Goal: Task Accomplishment & Management: Complete application form

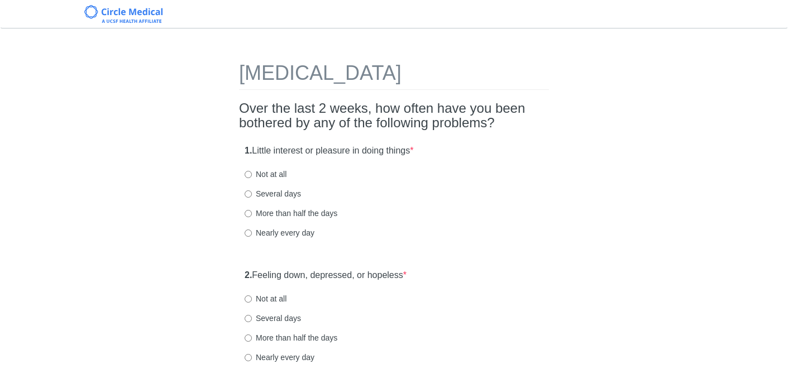
click at [249, 217] on label "More than half the days" at bounding box center [291, 213] width 93 height 11
click at [249, 217] on input "More than half the days" at bounding box center [248, 213] width 7 height 7
radio input "true"
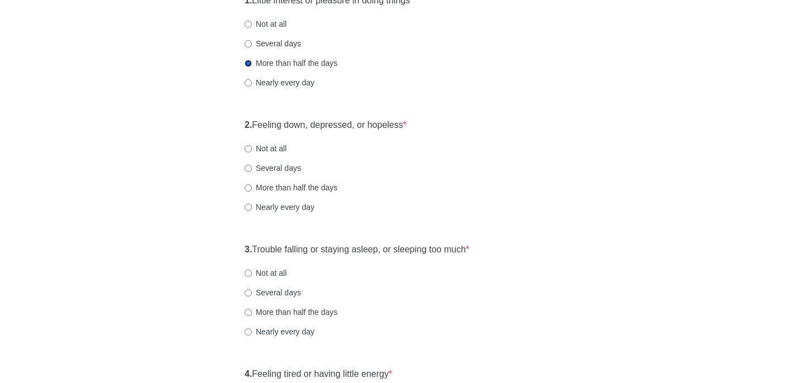
scroll to position [152, 0]
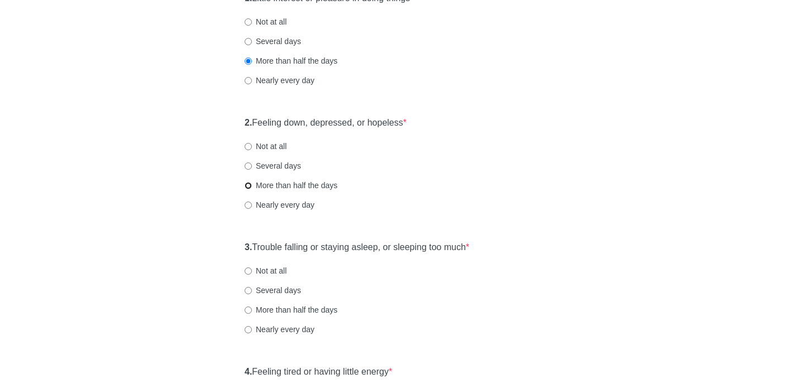
click at [251, 185] on input "More than half the days" at bounding box center [248, 185] width 7 height 7
radio input "true"
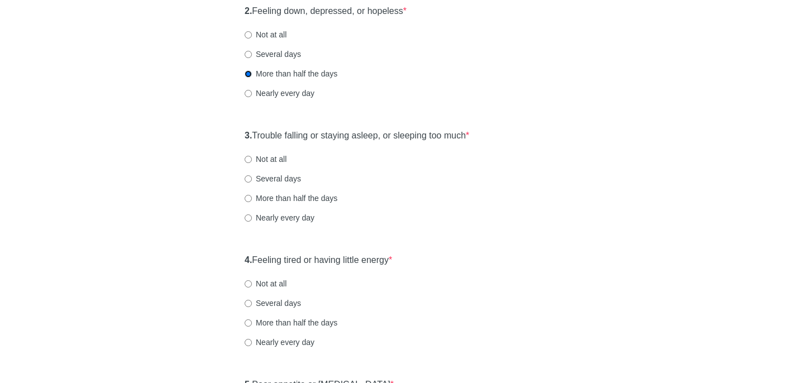
scroll to position [279, 0]
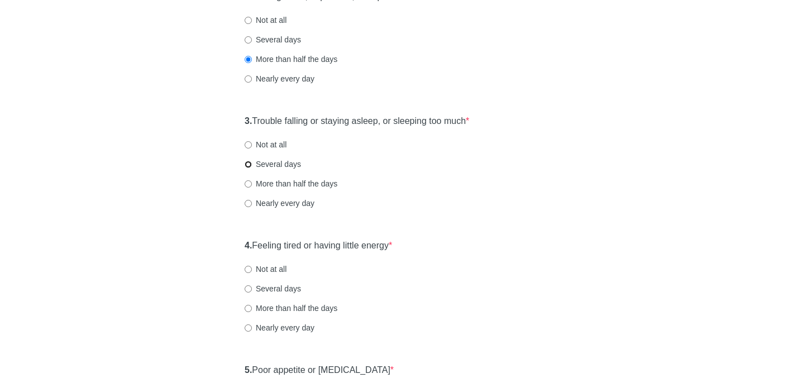
click at [247, 166] on input "Several days" at bounding box center [248, 164] width 7 height 7
radio input "true"
click at [250, 145] on input "Not at all" at bounding box center [248, 144] width 7 height 7
radio input "true"
click at [250, 168] on input "Several days" at bounding box center [248, 164] width 7 height 7
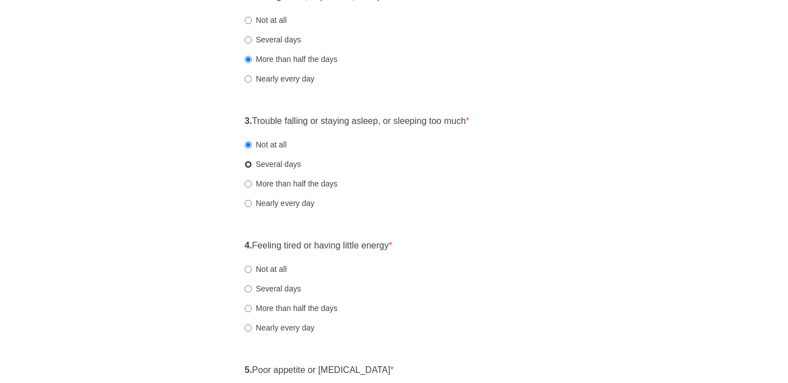
radio input "true"
click at [250, 187] on input "More than half the days" at bounding box center [248, 183] width 7 height 7
radio input "true"
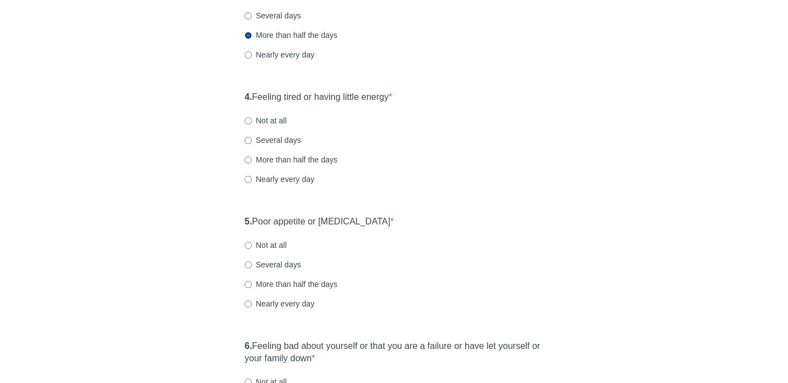
scroll to position [495, 0]
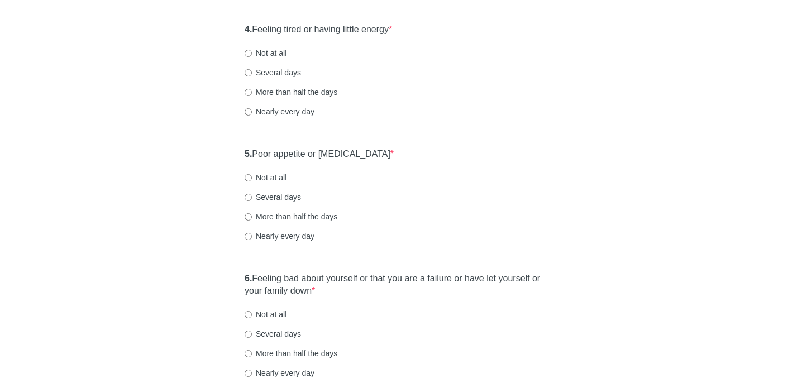
click at [252, 111] on label "Nearly every day" at bounding box center [280, 111] width 70 height 11
click at [252, 111] on input "Nearly every day" at bounding box center [248, 111] width 7 height 7
radio input "true"
click at [248, 236] on input "Nearly every day" at bounding box center [248, 236] width 7 height 7
radio input "true"
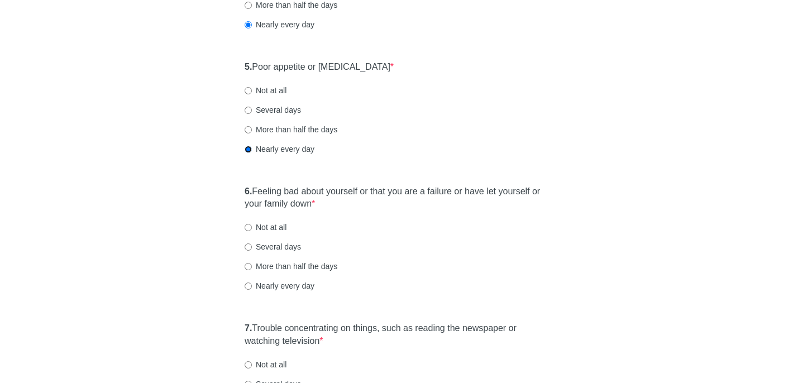
scroll to position [584, 0]
click at [249, 127] on input "More than half the days" at bounding box center [248, 128] width 7 height 7
radio input "true"
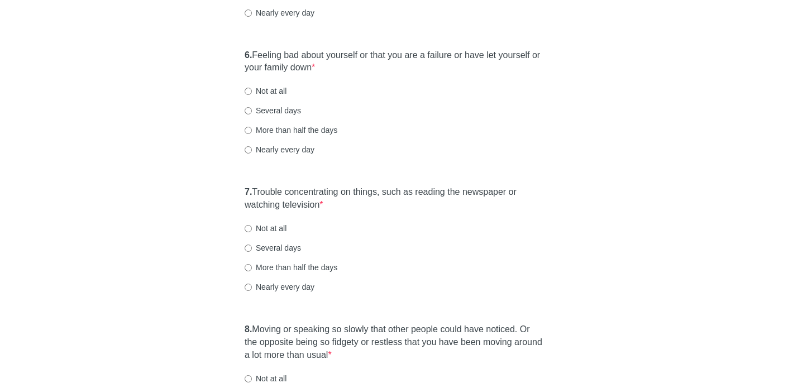
scroll to position [739, 0]
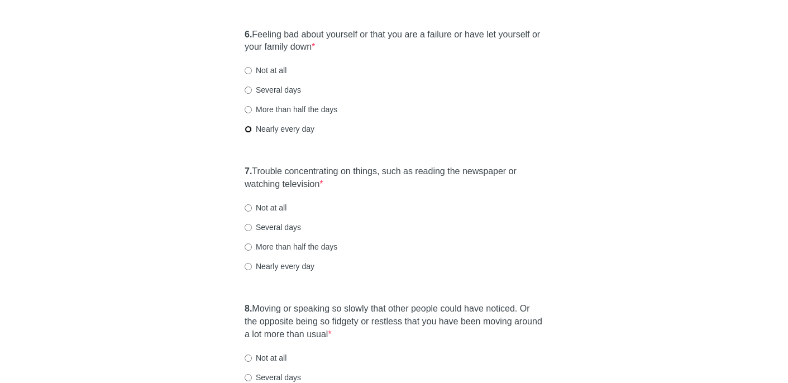
click at [247, 128] on input "Nearly every day" at bounding box center [248, 129] width 7 height 7
radio input "true"
click at [247, 247] on input "More than half the days" at bounding box center [248, 247] width 7 height 7
radio input "true"
click at [249, 227] on input "Several days" at bounding box center [248, 227] width 7 height 7
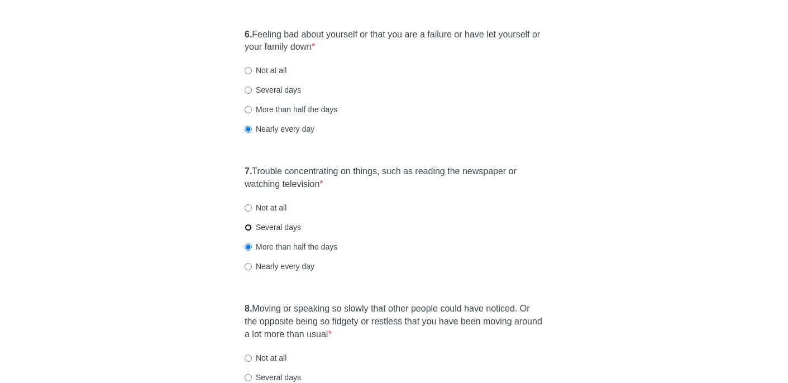
radio input "true"
click at [247, 208] on input "Not at all" at bounding box center [248, 207] width 7 height 7
radio input "true"
click at [248, 231] on label "Several days" at bounding box center [273, 227] width 56 height 11
click at [248, 231] on input "Several days" at bounding box center [248, 227] width 7 height 7
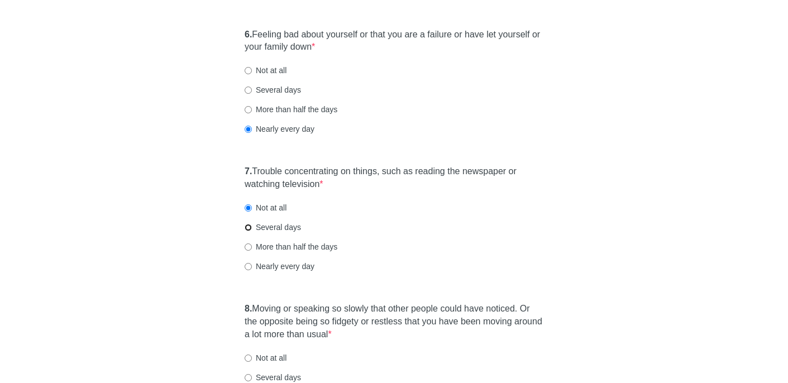
radio input "true"
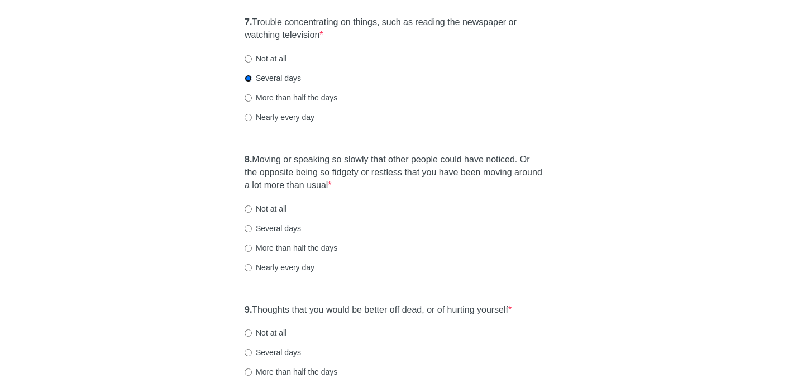
scroll to position [878, 0]
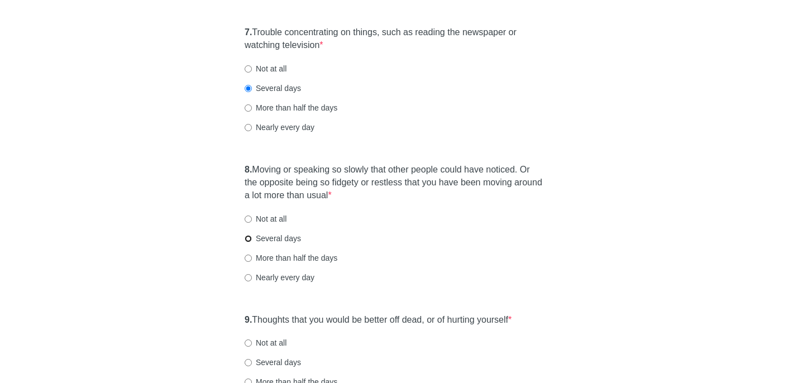
click at [248, 239] on input "Several days" at bounding box center [248, 238] width 7 height 7
radio input "true"
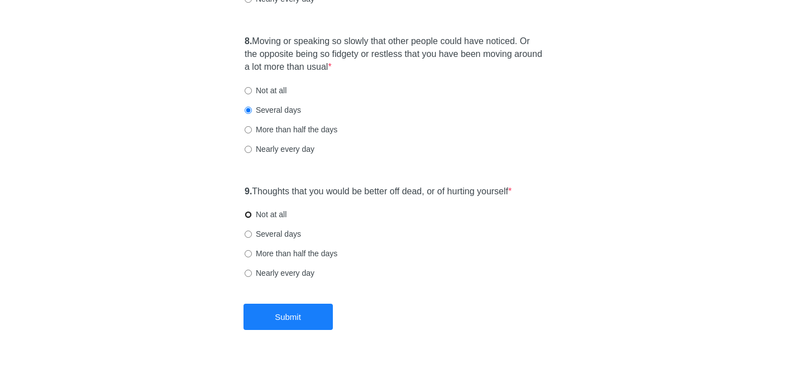
click at [249, 213] on input "Not at all" at bounding box center [248, 214] width 7 height 7
radio input "true"
click at [297, 314] on button "Submit" at bounding box center [288, 317] width 89 height 26
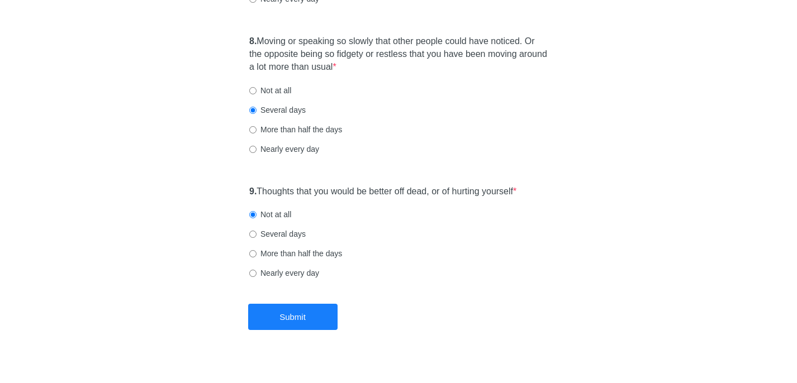
scroll to position [0, 0]
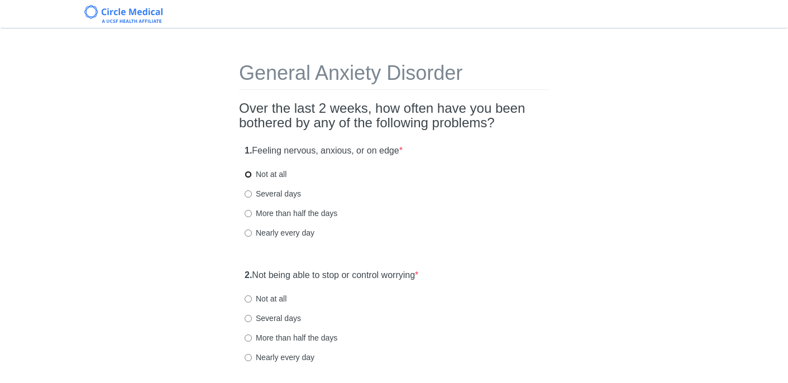
click at [249, 175] on input "Not at all" at bounding box center [248, 174] width 7 height 7
radio input "true"
click at [250, 197] on input "Several days" at bounding box center [248, 193] width 7 height 7
radio input "true"
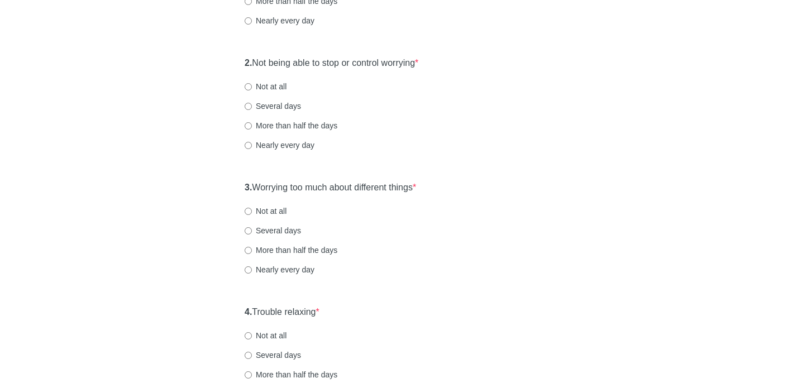
scroll to position [217, 0]
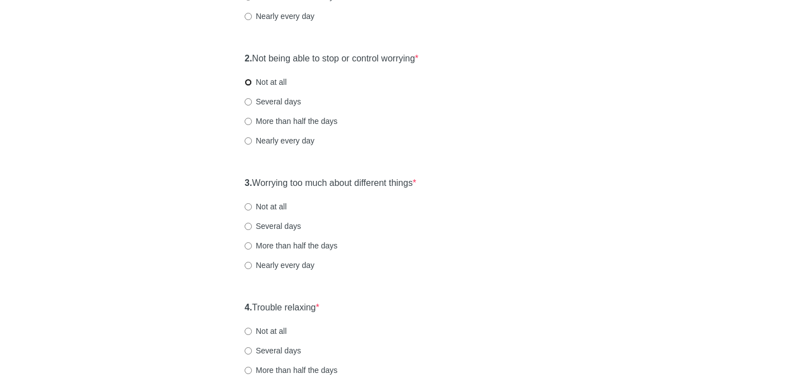
click at [246, 79] on input "Not at all" at bounding box center [248, 82] width 7 height 7
radio input "true"
click at [250, 207] on input "Not at all" at bounding box center [248, 206] width 7 height 7
radio input "true"
click at [247, 84] on input "Not at all" at bounding box center [248, 82] width 7 height 7
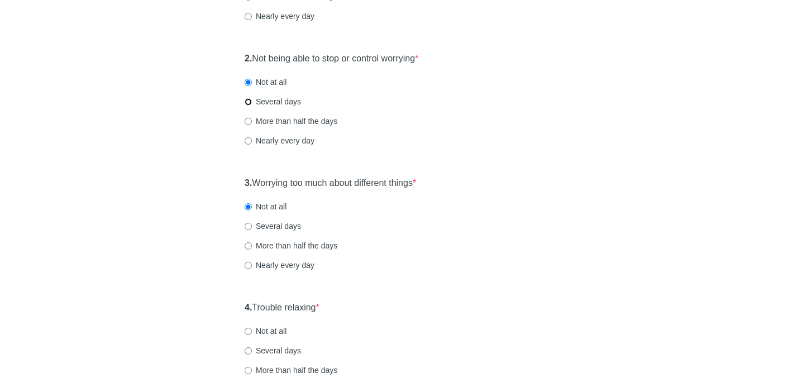
click at [249, 101] on input "Several days" at bounding box center [248, 101] width 7 height 7
radio input "true"
click at [250, 227] on input "Several days" at bounding box center [248, 226] width 7 height 7
radio input "true"
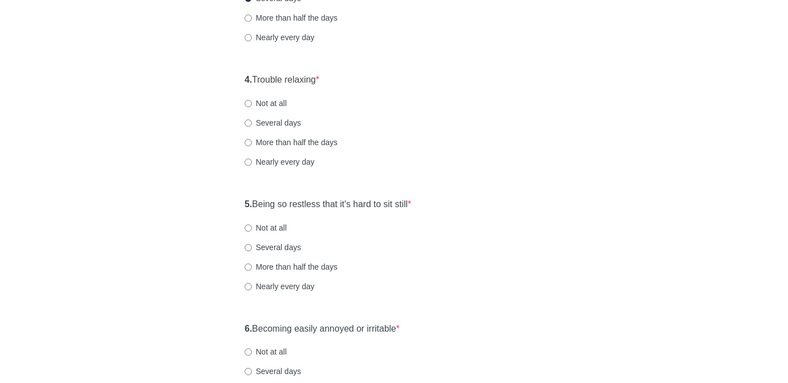
scroll to position [457, 0]
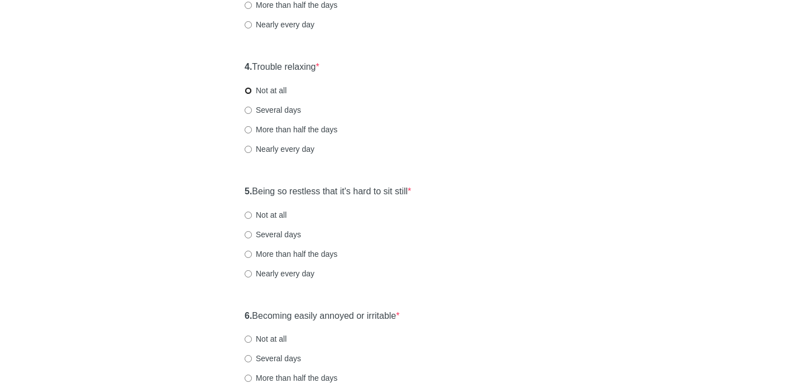
click at [249, 92] on input "Not at all" at bounding box center [248, 90] width 7 height 7
radio input "true"
click at [250, 112] on input "Several days" at bounding box center [248, 110] width 7 height 7
radio input "true"
click at [249, 90] on input "Not at all" at bounding box center [248, 90] width 7 height 7
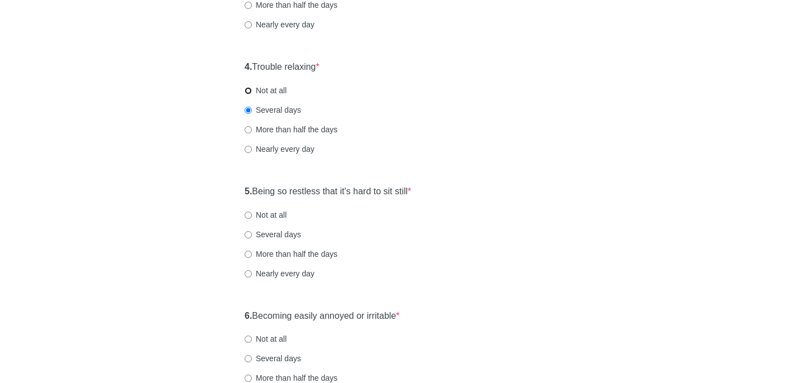
radio input "true"
click at [249, 112] on input "Several days" at bounding box center [248, 110] width 7 height 7
radio input "true"
click at [245, 216] on input "Not at all" at bounding box center [248, 215] width 7 height 7
radio input "true"
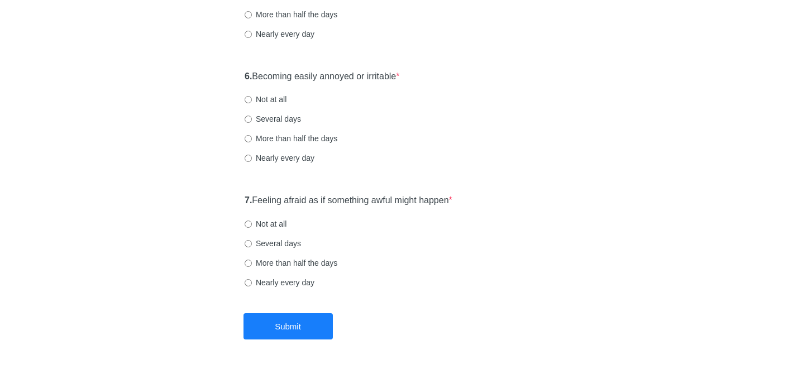
scroll to position [700, 0]
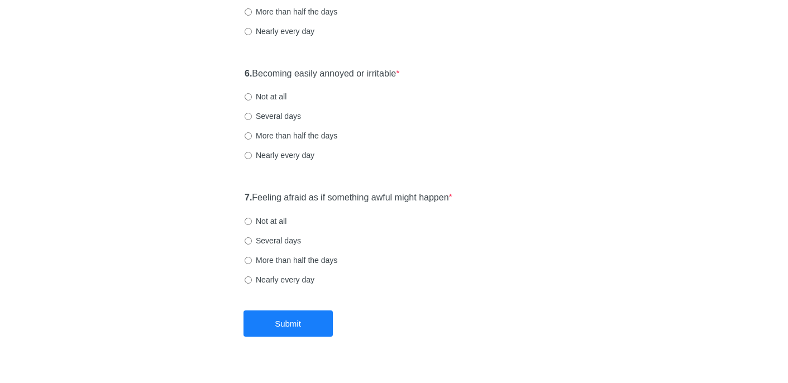
click at [252, 115] on label "Several days" at bounding box center [273, 116] width 56 height 11
click at [252, 115] on input "Several days" at bounding box center [248, 116] width 7 height 7
radio input "true"
click at [249, 225] on input "Not at all" at bounding box center [248, 221] width 7 height 7
radio input "true"
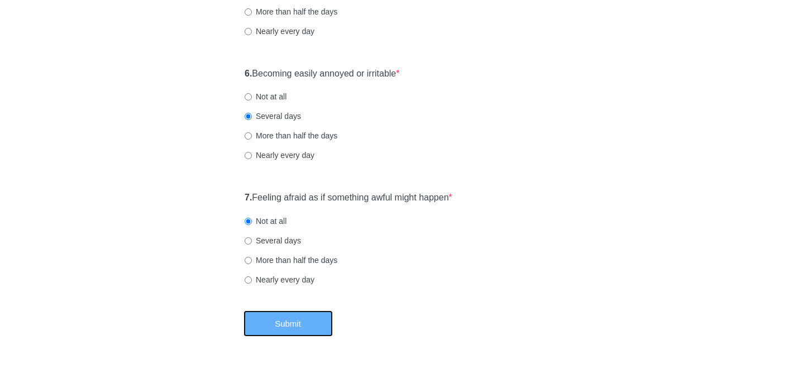
click at [308, 322] on button "Submit" at bounding box center [288, 324] width 89 height 26
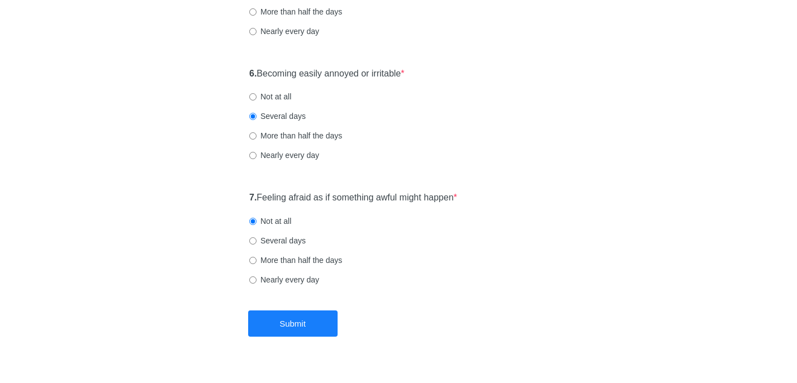
scroll to position [0, 0]
